Goal: Task Accomplishment & Management: Use online tool/utility

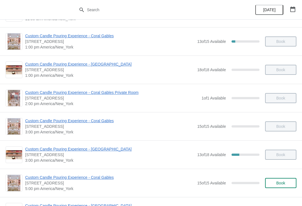
scroll to position [96, 0]
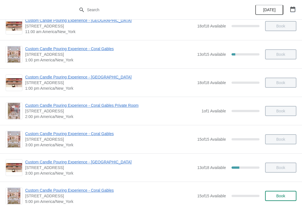
click at [297, 10] on button "button" at bounding box center [293, 9] width 10 height 10
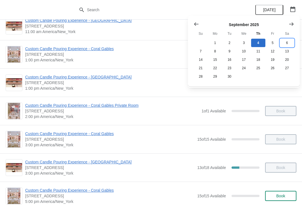
click at [286, 46] on button "6" at bounding box center [287, 43] width 14 height 8
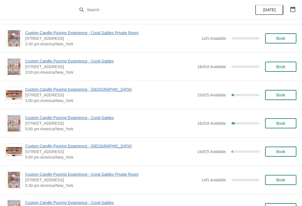
scroll to position [177, 0]
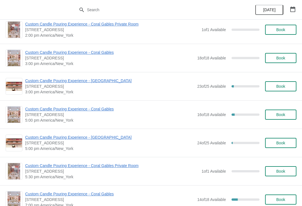
click at [102, 138] on span "Custom Candle Pouring Experience - [GEOGRAPHIC_DATA]" at bounding box center [109, 137] width 169 height 6
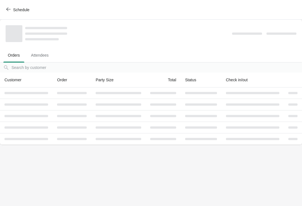
scroll to position [0, 0]
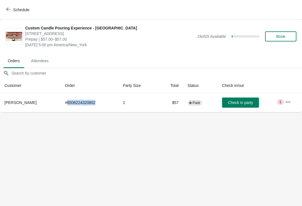
copy td "6506224320802"
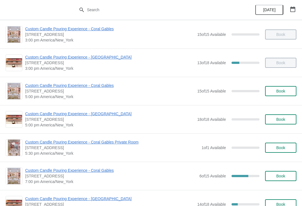
scroll to position [190, 0]
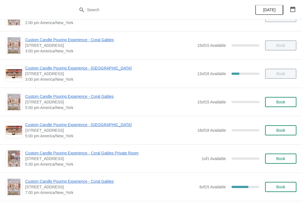
click at [113, 68] on span "Custom Candle Pouring Experience - [GEOGRAPHIC_DATA]" at bounding box center [109, 68] width 169 height 6
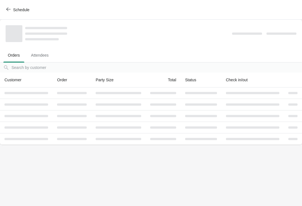
scroll to position [0, 0]
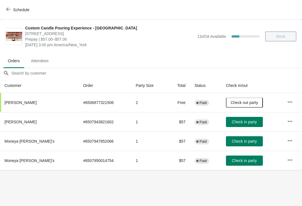
click at [241, 126] on button "Check in party" at bounding box center [244, 122] width 37 height 10
click at [242, 141] on span "Check in party" at bounding box center [244, 141] width 25 height 4
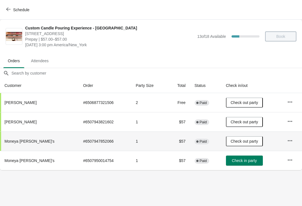
click at [244, 161] on span "Check in party" at bounding box center [244, 160] width 25 height 4
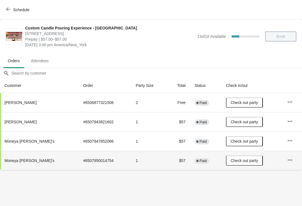
click at [23, 11] on span "Schedule" at bounding box center [21, 10] width 16 height 4
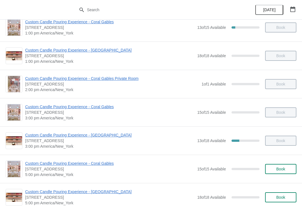
scroll to position [122, 0]
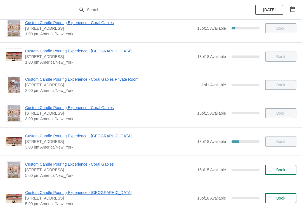
click at [293, 9] on icon "button" at bounding box center [293, 9] width 6 height 6
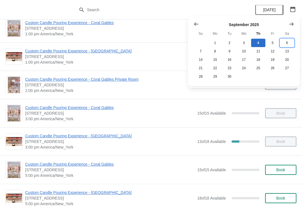
click at [286, 44] on button "6" at bounding box center [287, 43] width 14 height 8
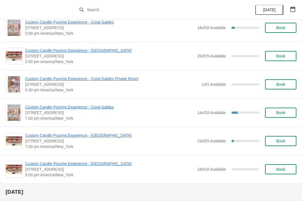
scroll to position [274, 0]
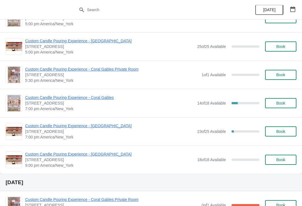
click at [111, 126] on span "Custom Candle Pouring Experience - [GEOGRAPHIC_DATA]" at bounding box center [109, 126] width 169 height 6
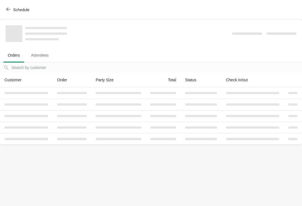
scroll to position [0, 0]
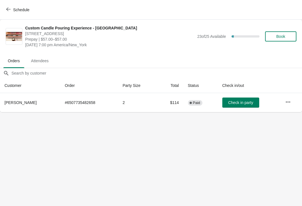
click at [287, 103] on icon "button" at bounding box center [288, 102] width 6 height 6
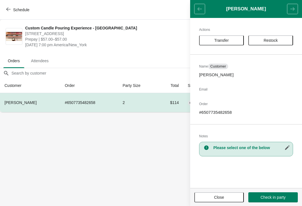
click at [160, 145] on body "Schedule Custom Candle Pouring Experience - [GEOGRAPHIC_DATA] [STREET_ADDRESS] …" at bounding box center [151, 103] width 302 height 206
click at [30, 162] on body "Schedule Custom Candle Pouring Experience - [GEOGRAPHIC_DATA] [STREET_ADDRESS] …" at bounding box center [151, 103] width 302 height 206
click at [26, 174] on body "Schedule Custom Candle Pouring Experience - [GEOGRAPHIC_DATA] [STREET_ADDRESS] …" at bounding box center [151, 103] width 302 height 206
click at [17, 202] on body "Schedule Custom Candle Pouring Experience - [GEOGRAPHIC_DATA] [STREET_ADDRESS] …" at bounding box center [151, 103] width 302 height 206
click at [227, 198] on span "Close" at bounding box center [218, 197] width 39 height 4
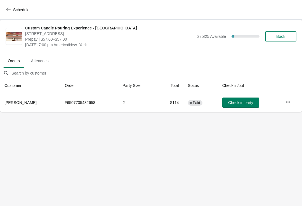
click at [1, 122] on body "Schedule Custom Candle Pouring Experience - [GEOGRAPHIC_DATA] [STREET_ADDRESS] …" at bounding box center [151, 103] width 302 height 206
click at [8, 116] on body "Schedule Custom Candle Pouring Experience - [GEOGRAPHIC_DATA] [STREET_ADDRESS] …" at bounding box center [151, 103] width 302 height 206
click at [9, 115] on body "Schedule Custom Candle Pouring Experience - [GEOGRAPHIC_DATA] [STREET_ADDRESS] …" at bounding box center [151, 103] width 302 height 206
click at [5, 115] on body "Schedule Custom Candle Pouring Experience - [GEOGRAPHIC_DATA] [STREET_ADDRESS] …" at bounding box center [151, 103] width 302 height 206
click at [8, 114] on body "Schedule Custom Candle Pouring Experience - [GEOGRAPHIC_DATA] [STREET_ADDRESS] …" at bounding box center [151, 103] width 302 height 206
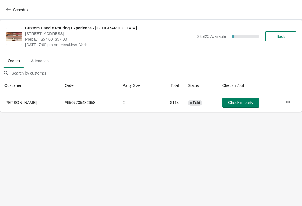
click at [8, 115] on body "Schedule Custom Candle Pouring Experience - [GEOGRAPHIC_DATA] [STREET_ADDRESS] …" at bounding box center [151, 103] width 302 height 206
copy td "6507735482658"
click at [3, 8] on button "Schedule" at bounding box center [18, 10] width 31 height 10
